Goal: Participate in discussion: Engage in conversation with other users on a specific topic

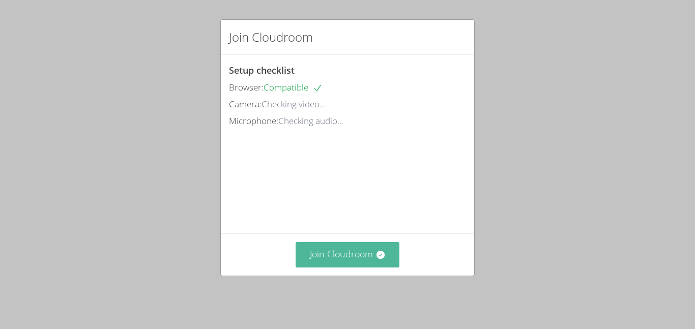
click at [348, 253] on button "Join Cloudroom" at bounding box center [348, 254] width 104 height 25
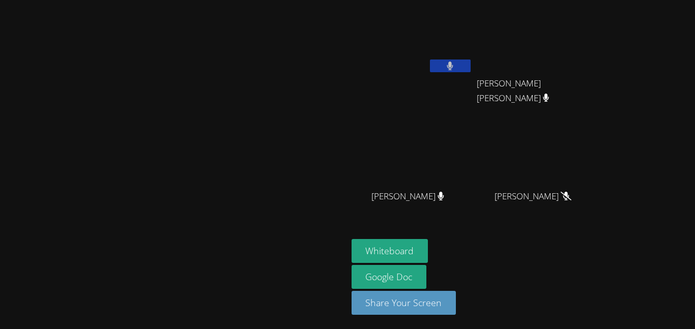
click at [453, 64] on icon at bounding box center [450, 66] width 7 height 9
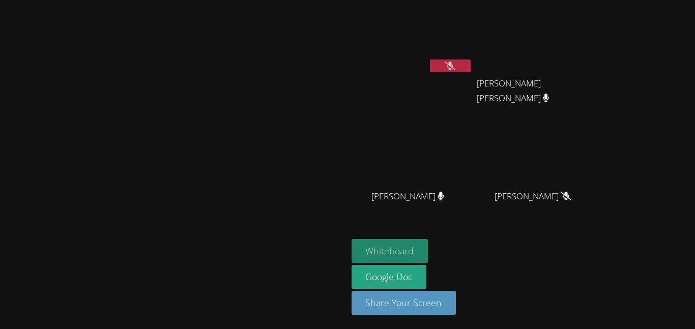
click at [428, 246] on button "Whiteboard" at bounding box center [389, 251] width 77 height 24
click at [455, 65] on icon at bounding box center [450, 66] width 11 height 9
click at [455, 62] on icon at bounding box center [450, 66] width 11 height 9
click at [455, 68] on icon at bounding box center [450, 66] width 11 height 9
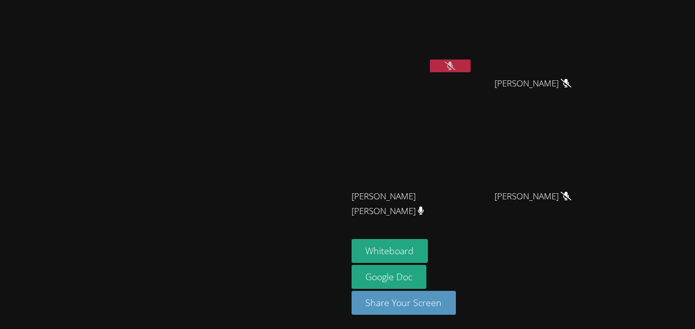
click at [470, 70] on button at bounding box center [450, 66] width 41 height 13
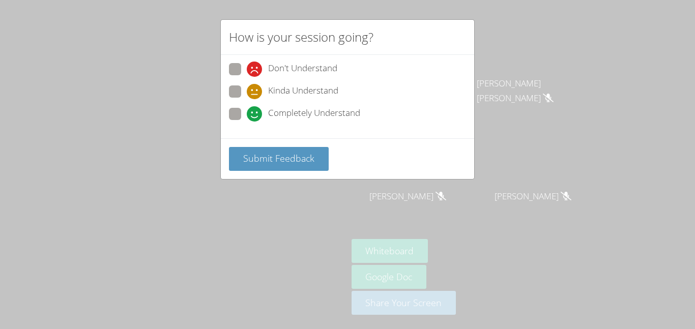
click at [272, 110] on span "Completely Understand" at bounding box center [314, 113] width 92 height 15
click at [255, 110] on input "Completely Understand" at bounding box center [251, 112] width 9 height 9
radio input "true"
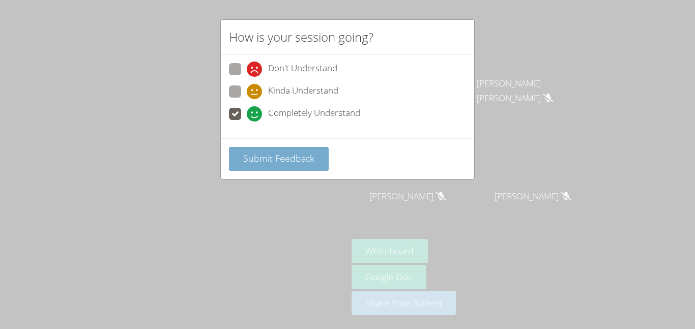
click at [271, 156] on span "Submit Feedback" at bounding box center [278, 158] width 71 height 12
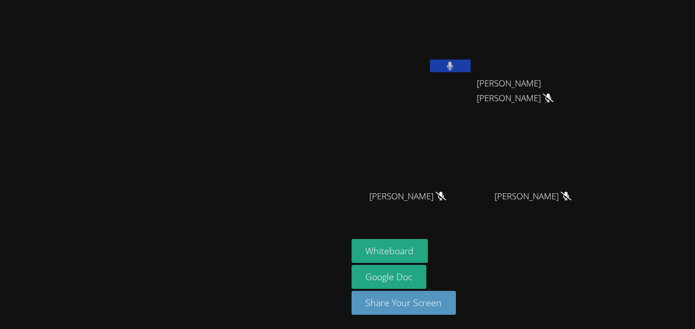
click at [470, 68] on button at bounding box center [450, 66] width 41 height 13
